Goal: Information Seeking & Learning: Learn about a topic

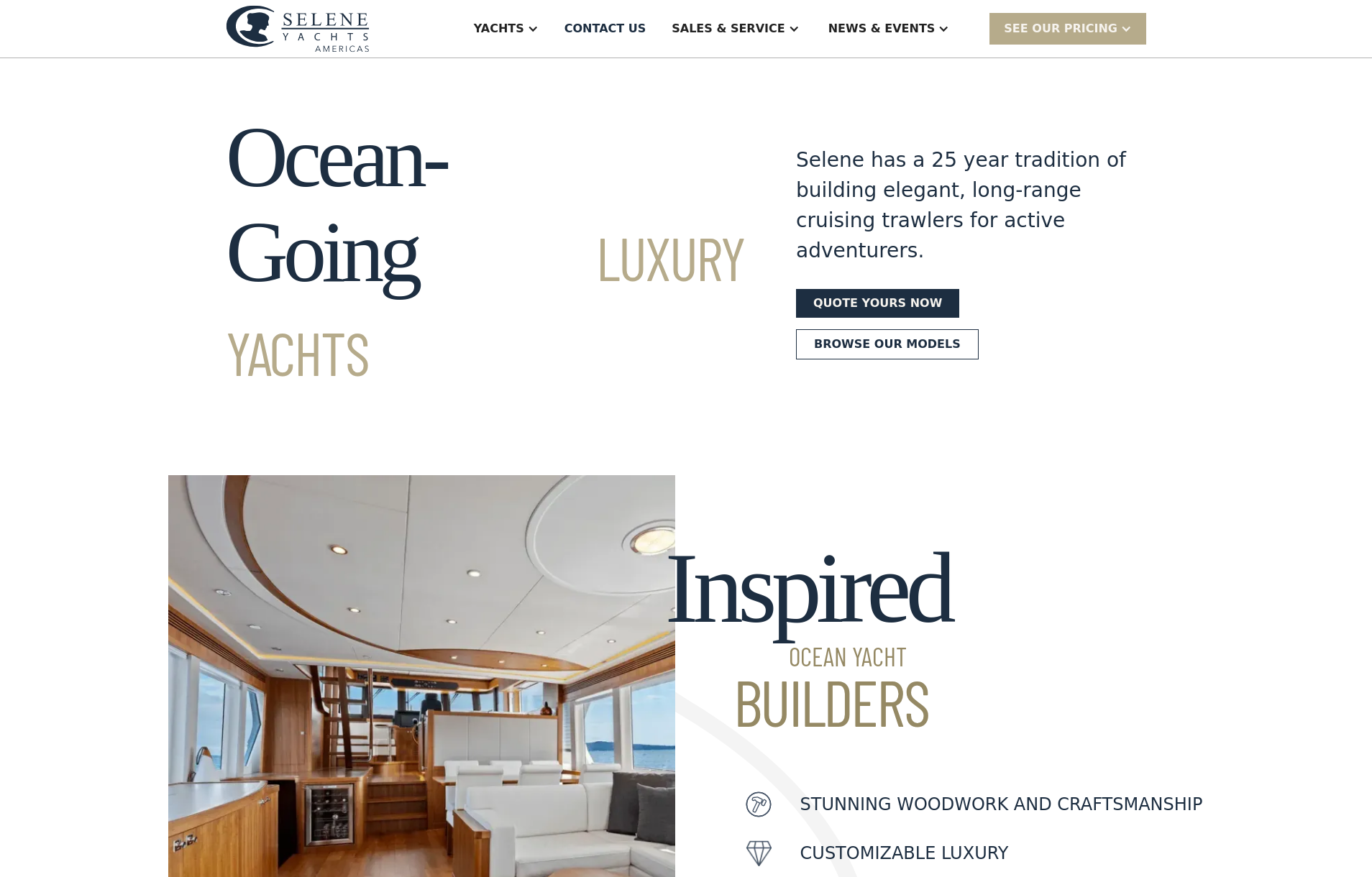
scroll to position [27, 0]
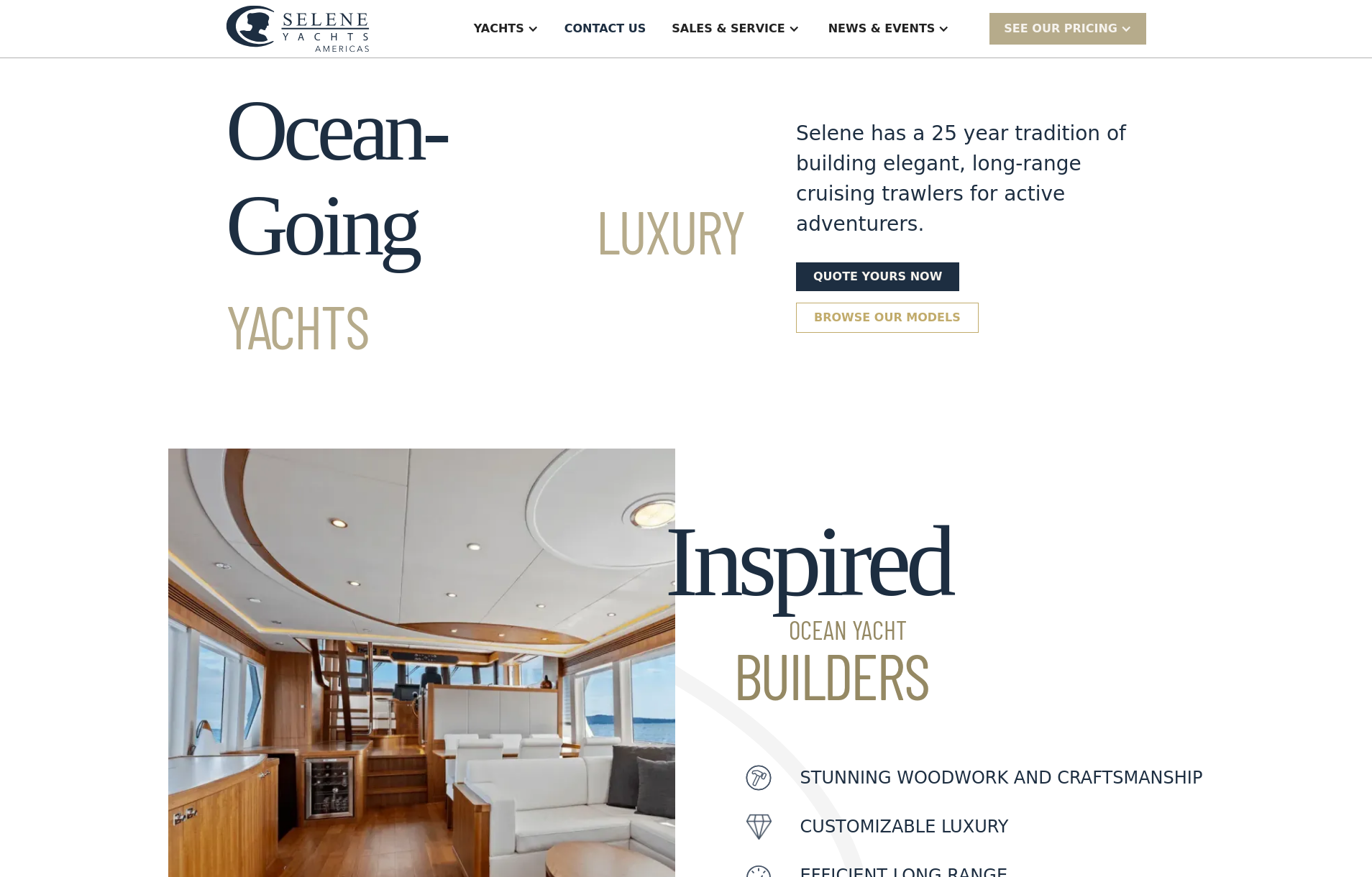
click at [882, 303] on link "Browse our models" at bounding box center [887, 317] width 183 height 30
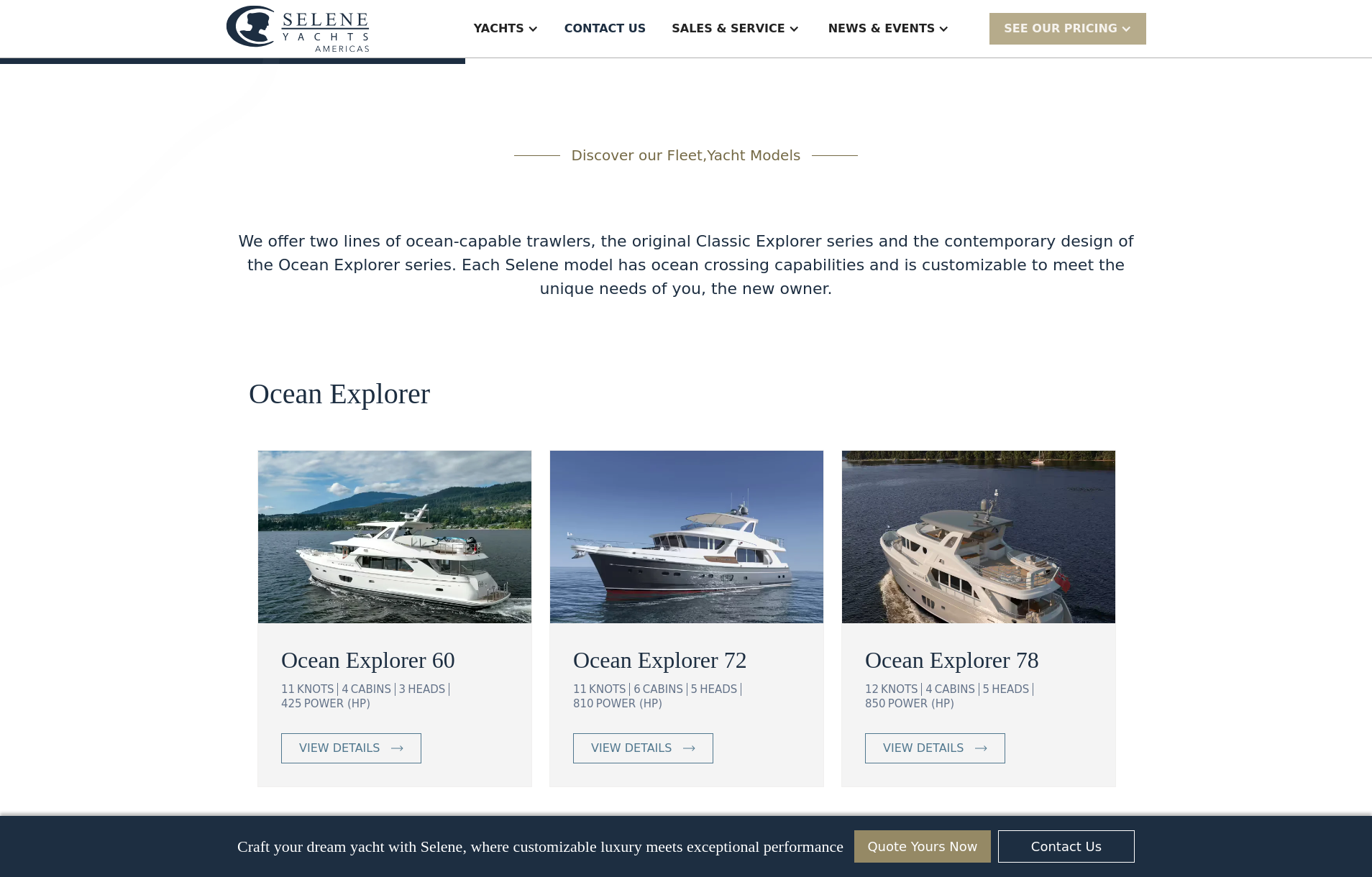
scroll to position [2304, 0]
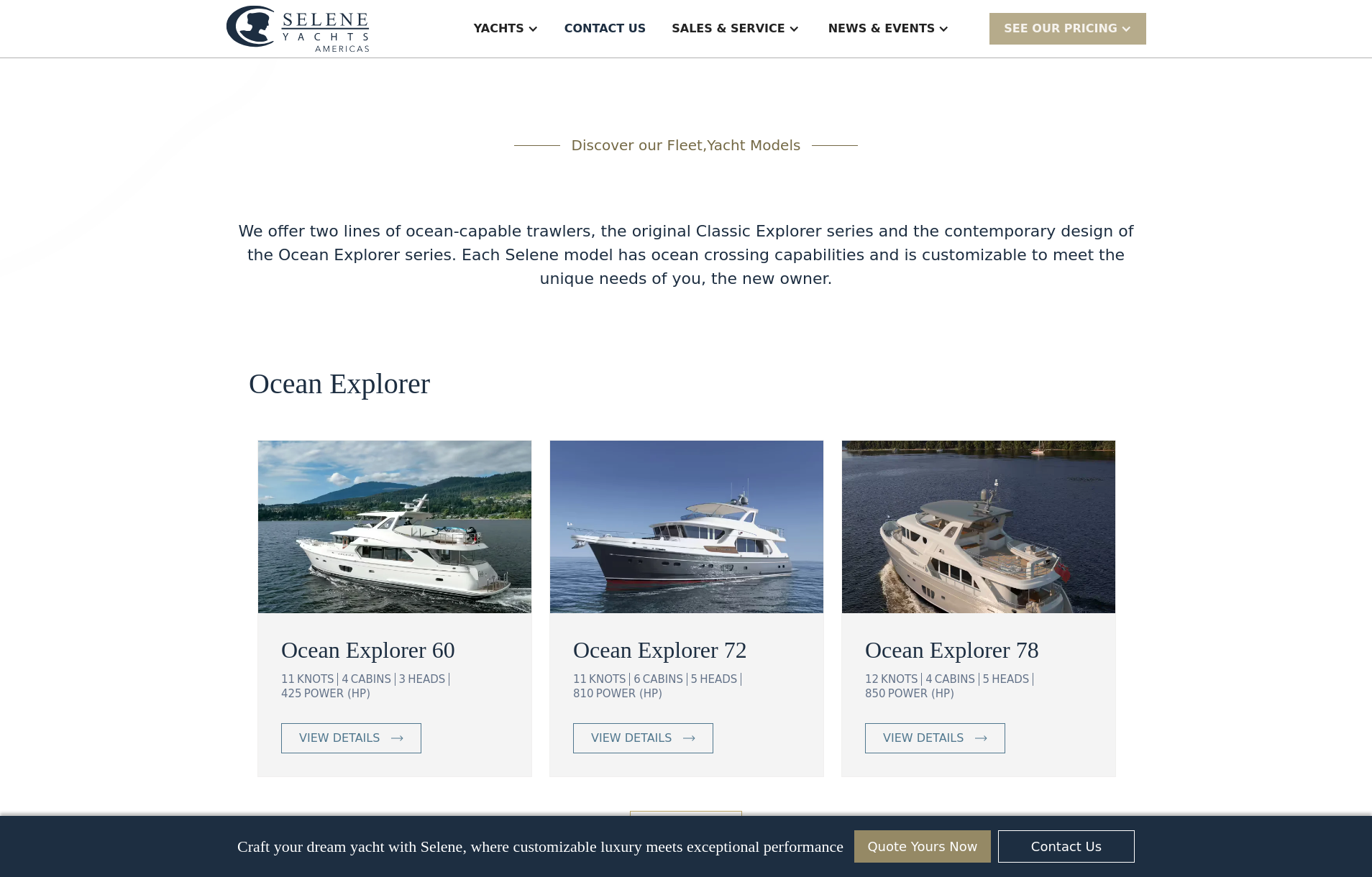
click at [698, 811] on link "View More" at bounding box center [685, 826] width 111 height 30
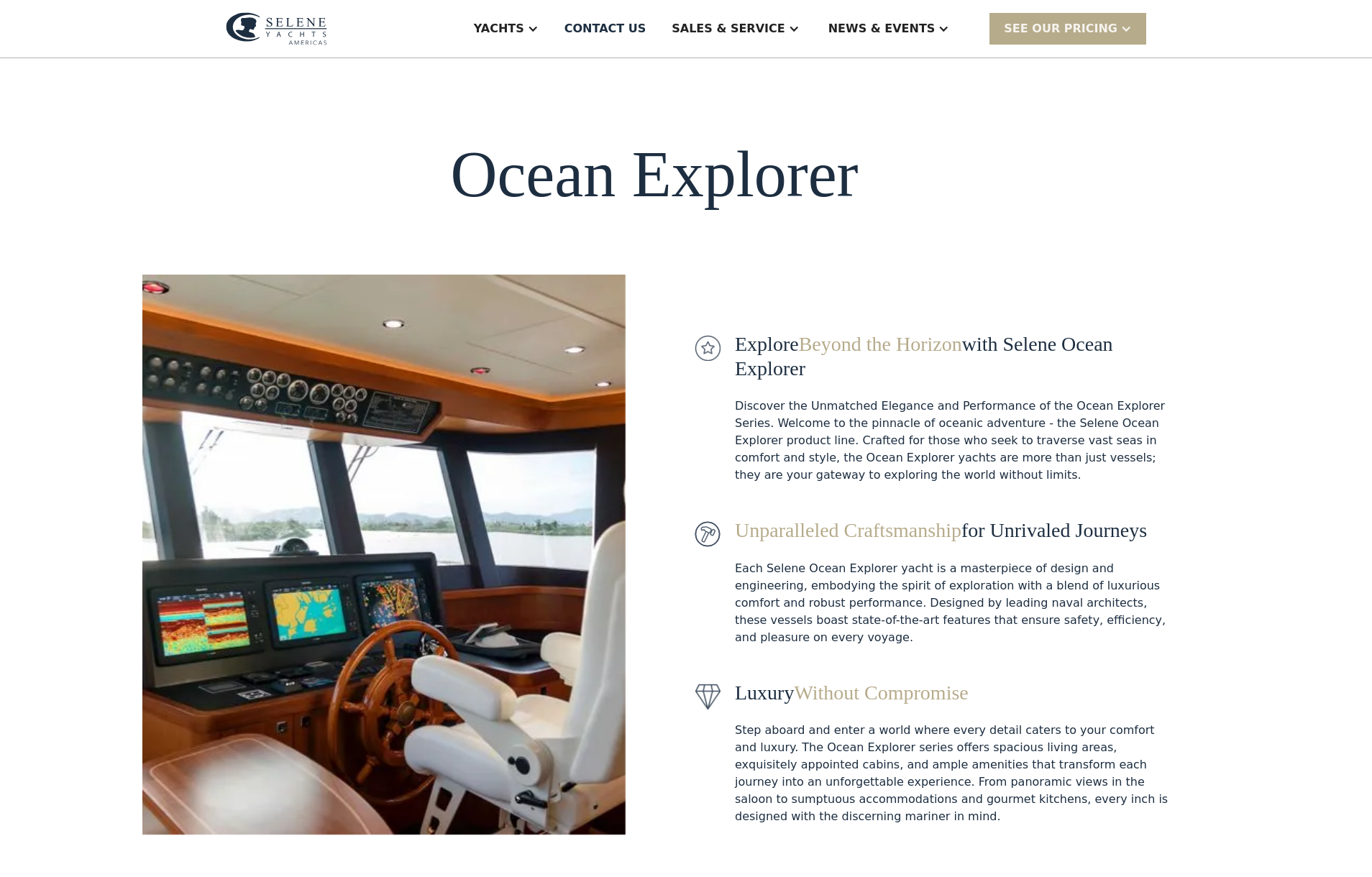
scroll to position [629, 0]
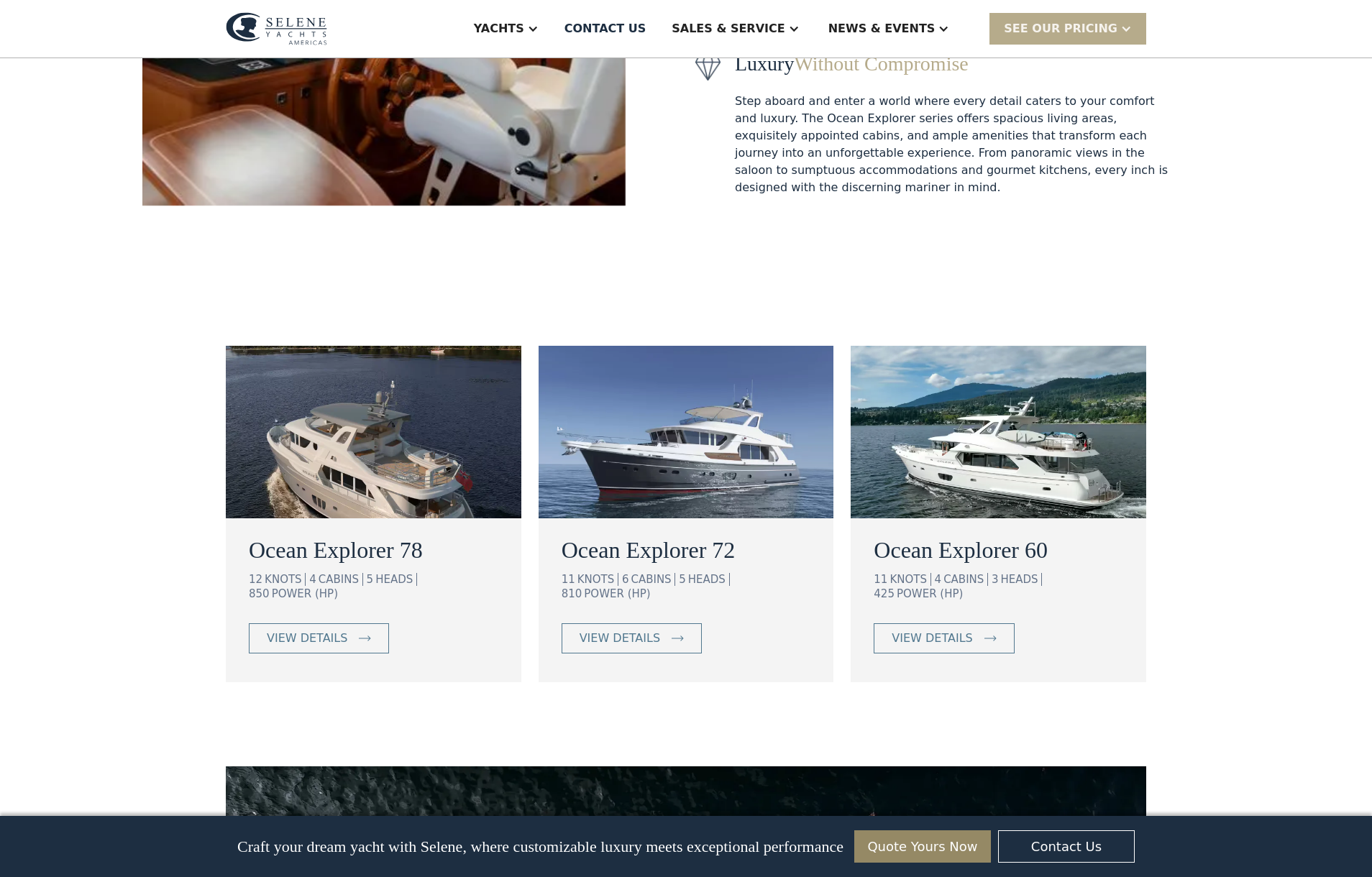
click at [758, 533] on h2 "Ocean Explorer 72" at bounding box center [686, 550] width 249 height 34
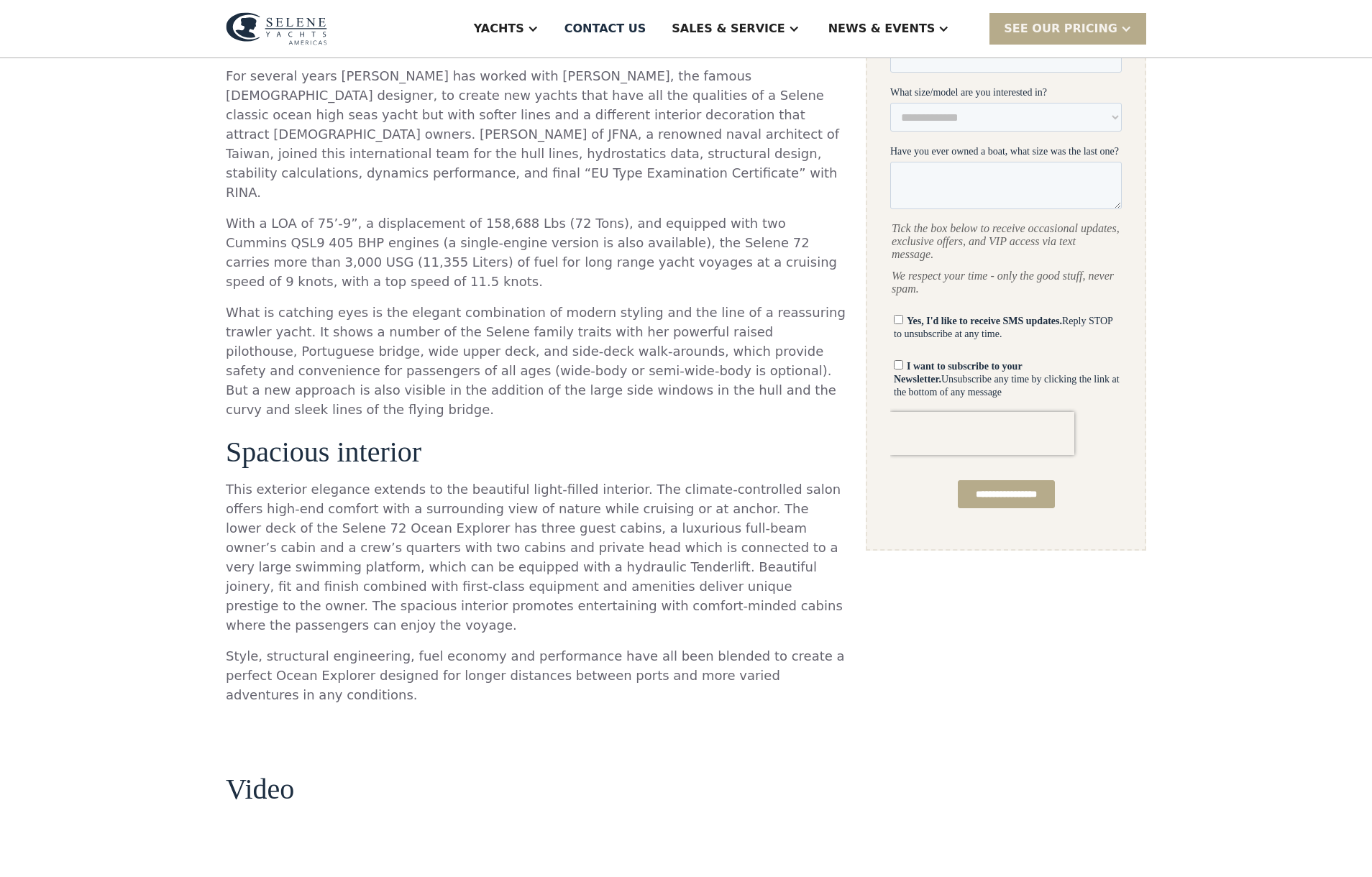
scroll to position [365, 0]
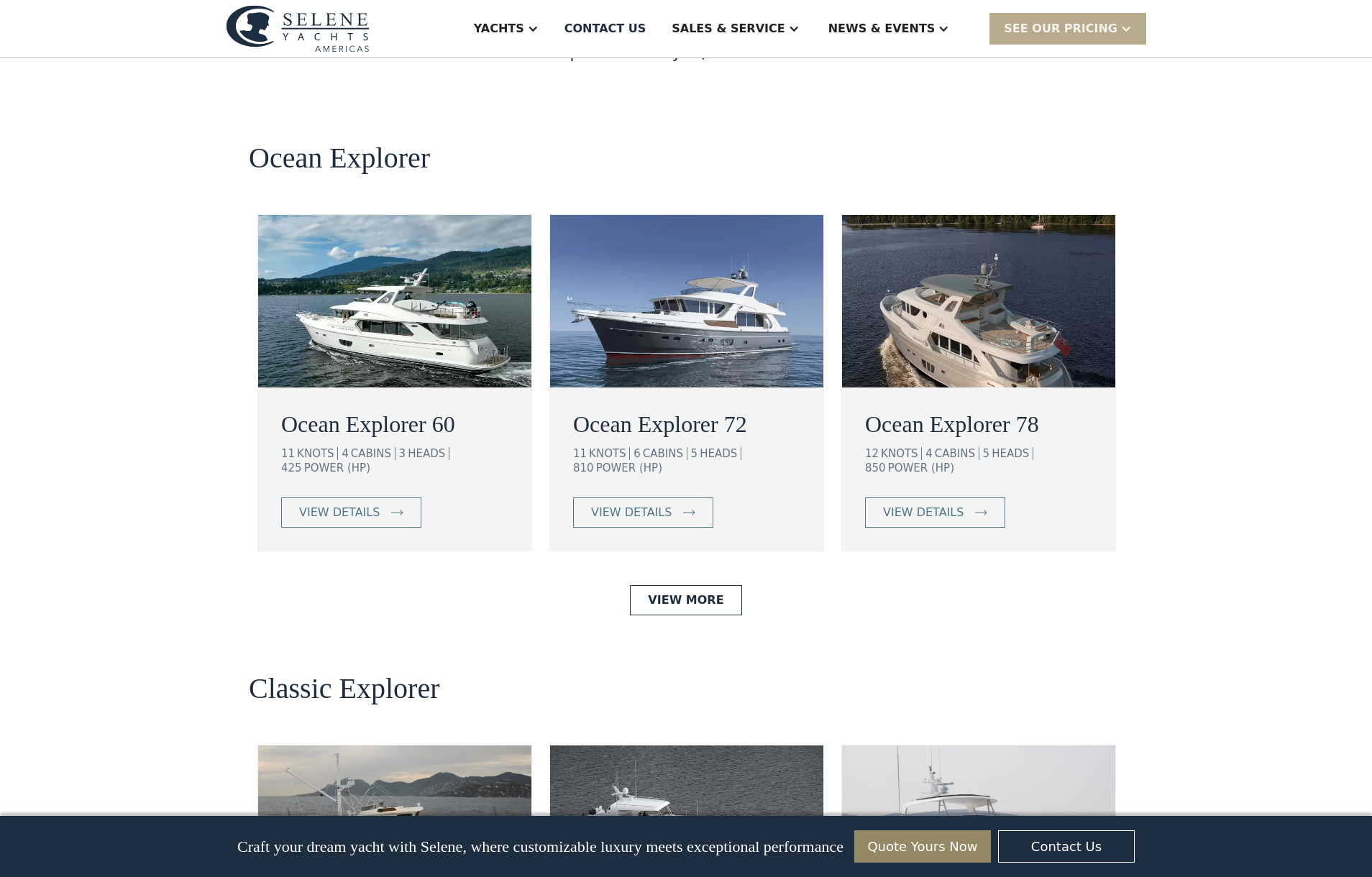
scroll to position [2902, 0]
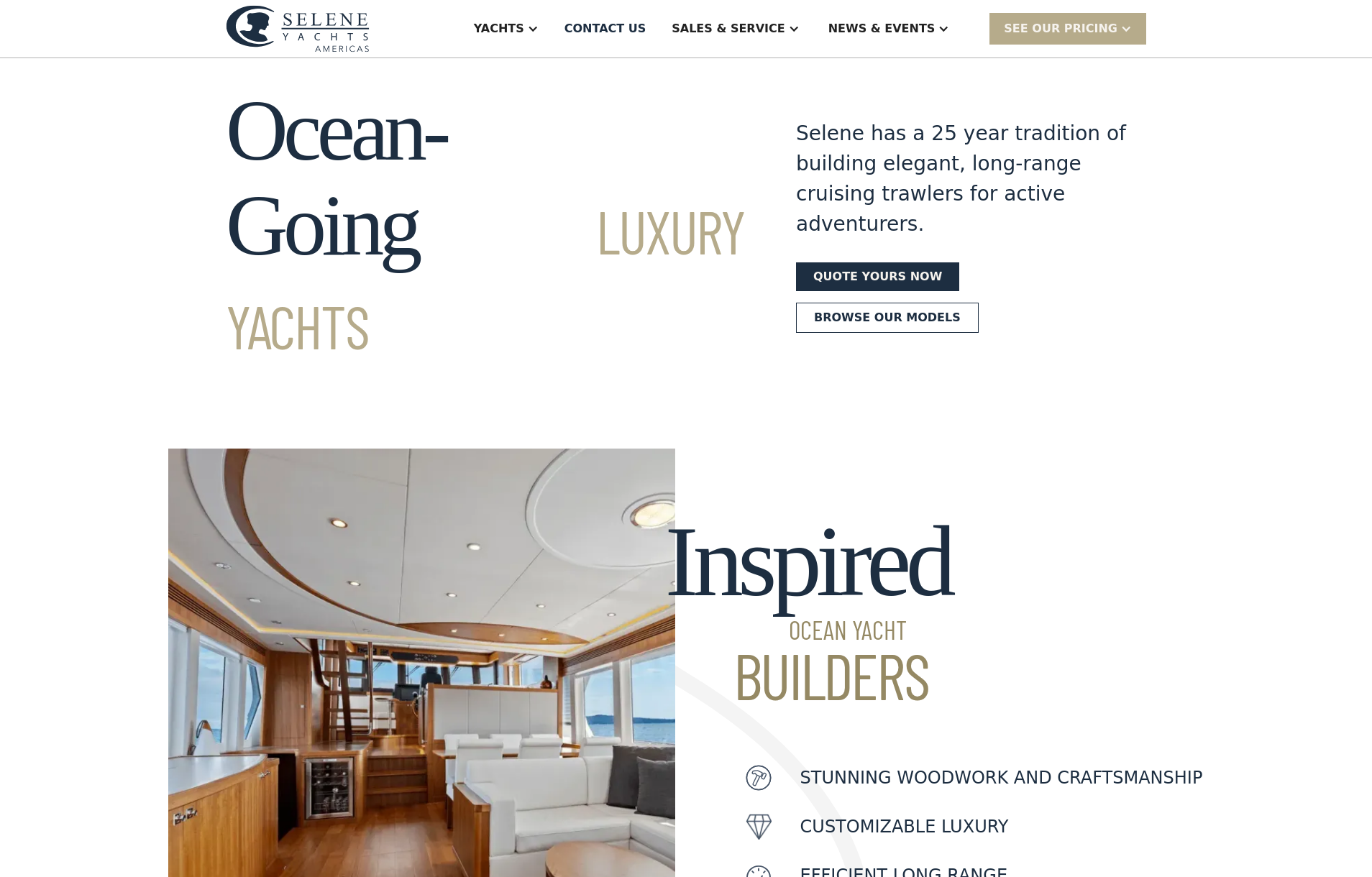
scroll to position [35, 0]
